Goal: Information Seeking & Learning: Learn about a topic

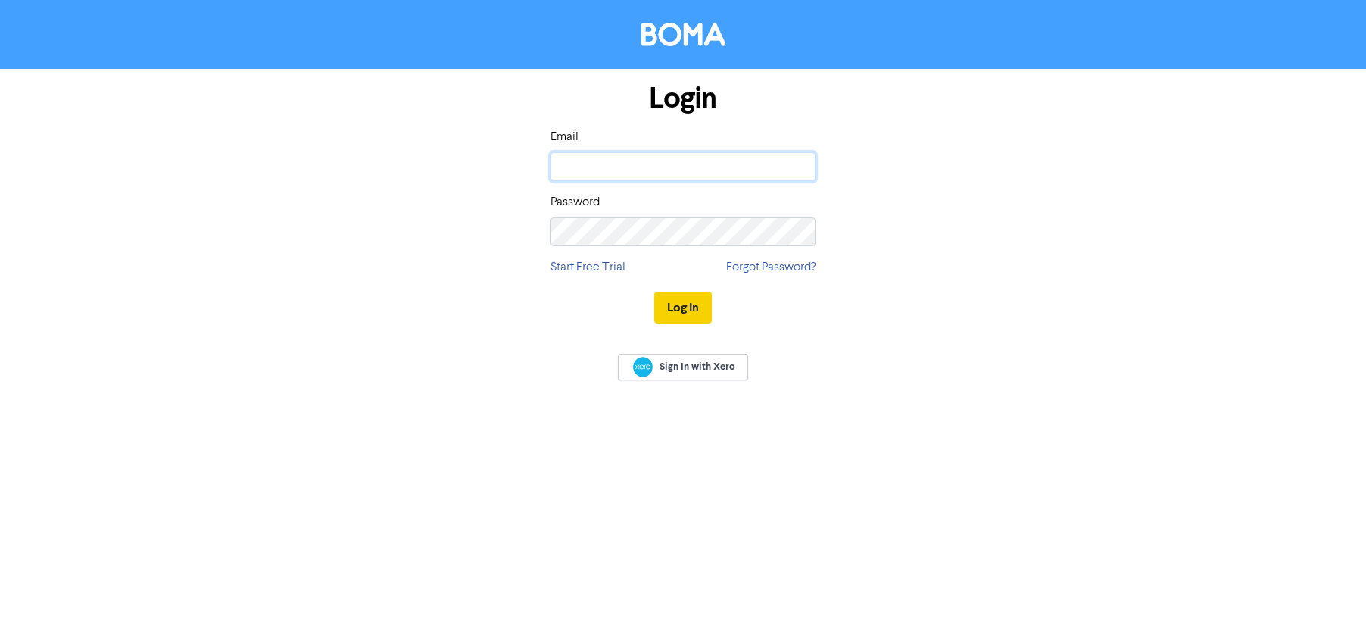
type input "[PERSON_NAME][EMAIL_ADDRESS][DOMAIN_NAME]"
click at [671, 306] on button "Log In" at bounding box center [683, 307] width 58 height 32
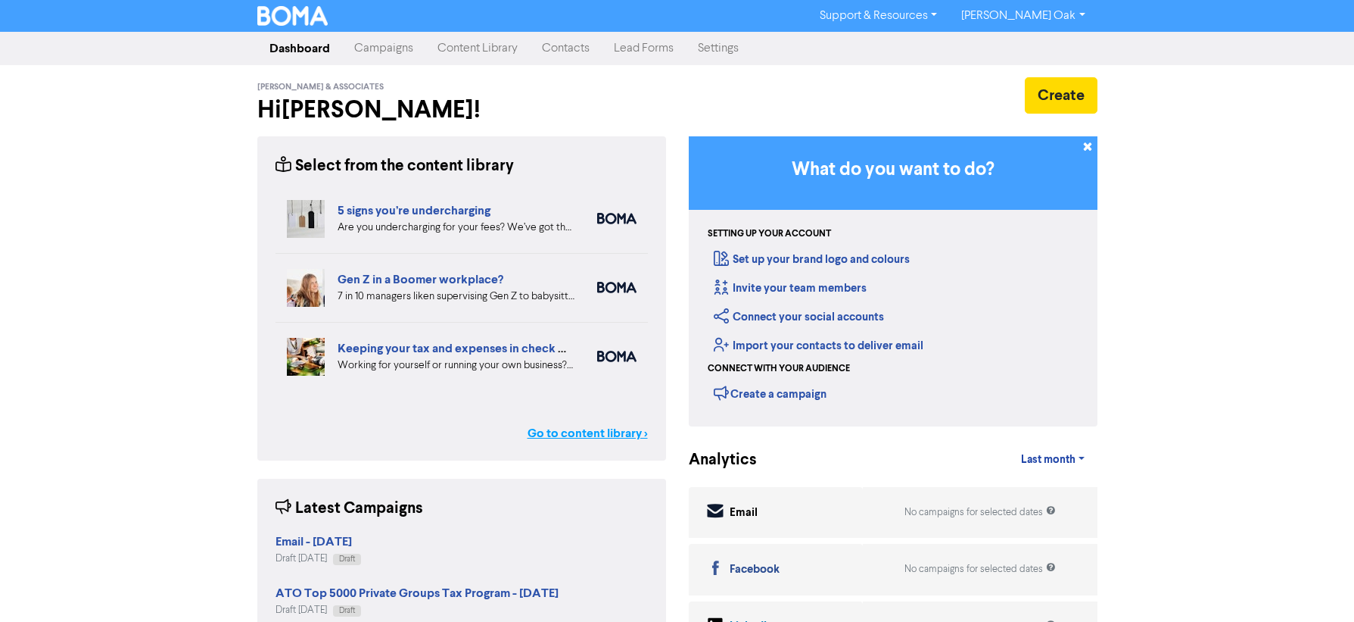
click at [581, 428] on link "Go to content library >" at bounding box center [588, 433] width 120 height 18
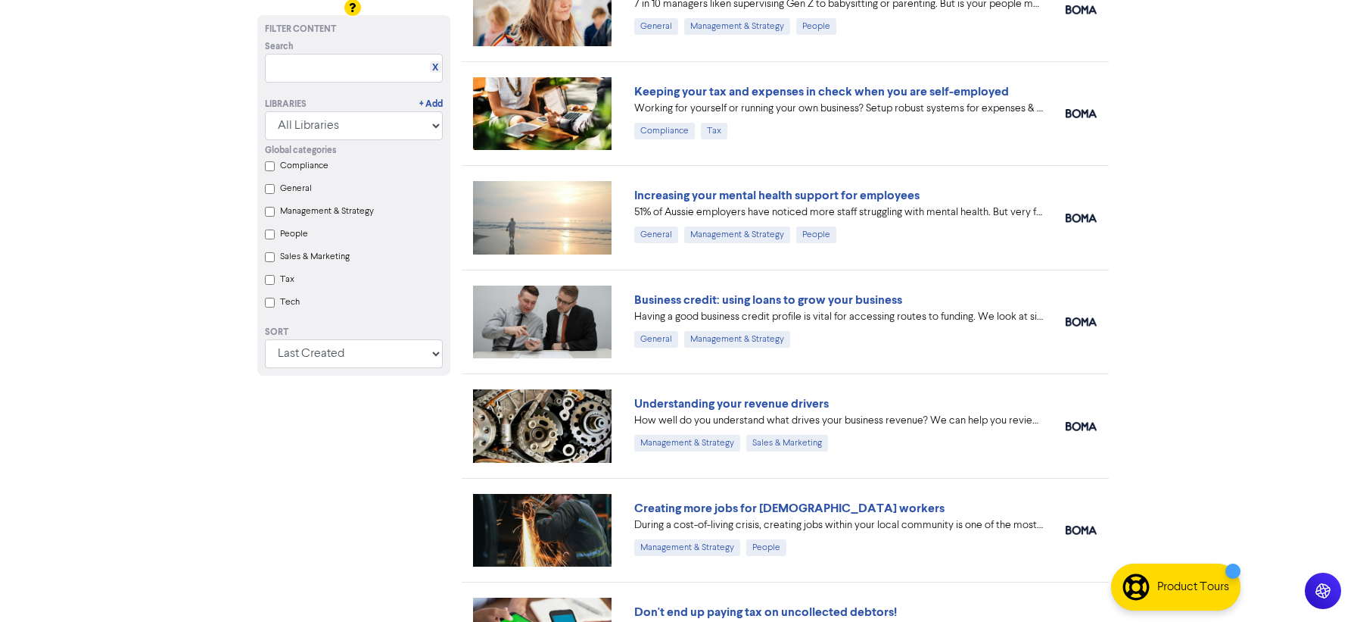
scroll to position [227, 0]
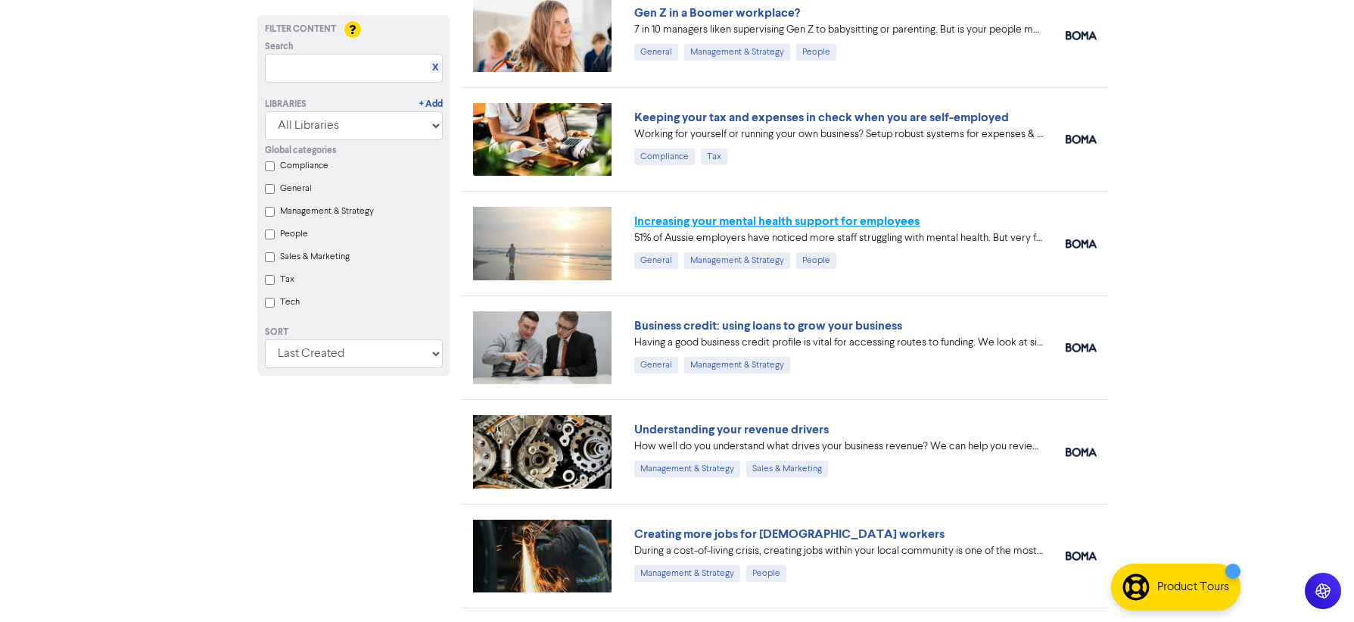
click at [767, 218] on link "Increasing your mental health support for employees" at bounding box center [776, 220] width 285 height 15
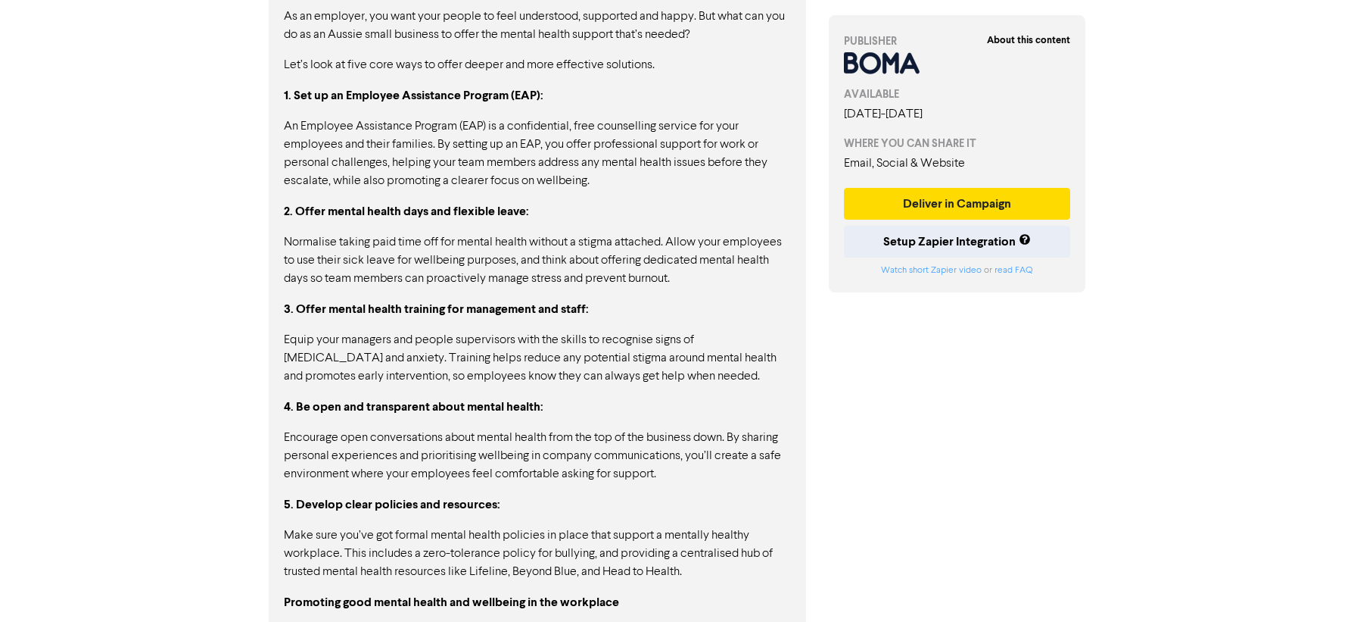
scroll to position [1269, 0]
